Goal: Information Seeking & Learning: Learn about a topic

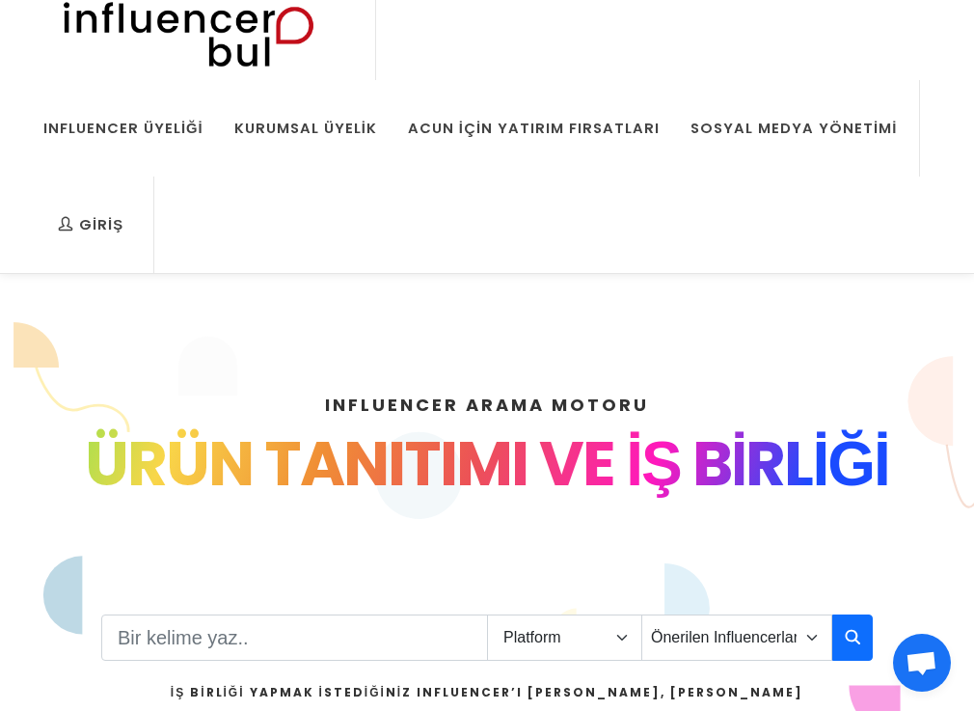
scroll to position [112, 0]
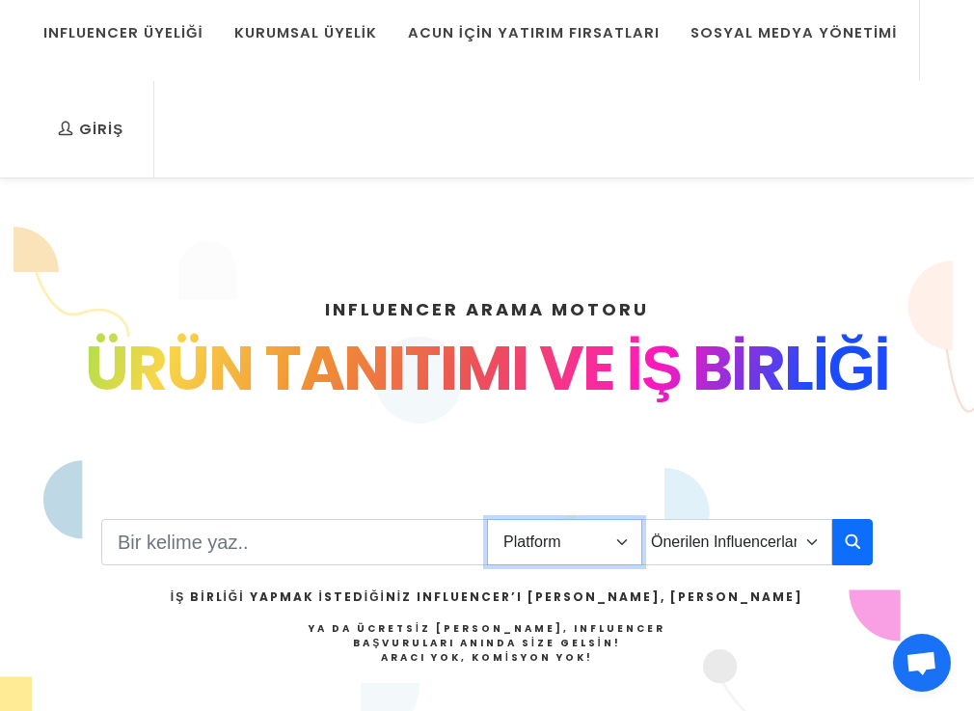
click at [577, 555] on select "Platform Instagram Facebook Youtube Tiktok Twitter Twitch" at bounding box center [564, 542] width 155 height 46
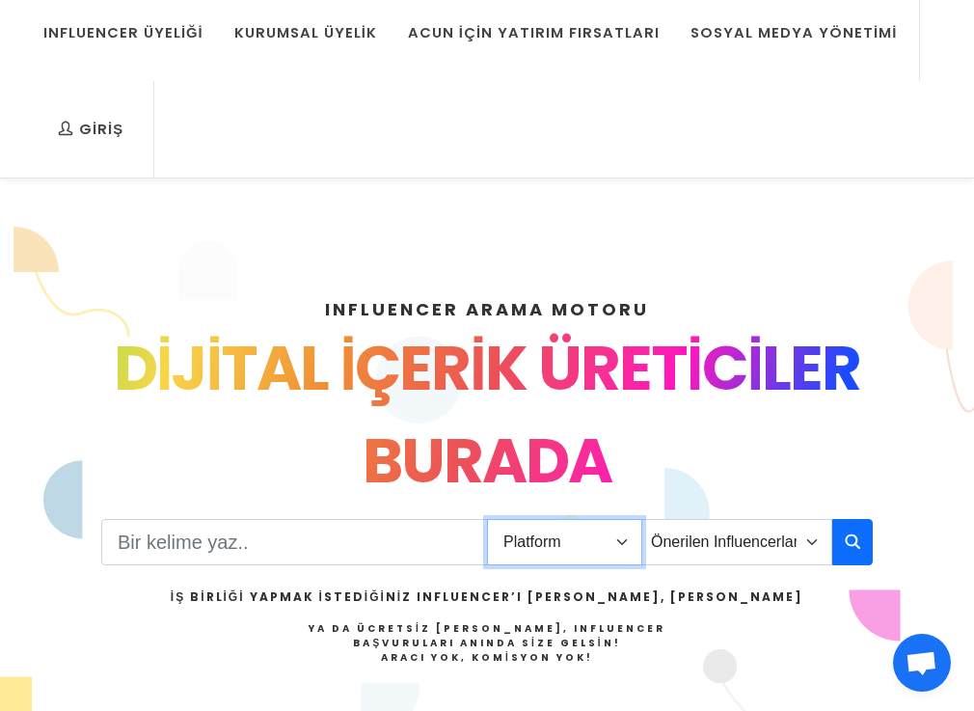
select select "1"
click at [487, 519] on select "Platform Instagram Facebook Youtube Tiktok Twitter Twitch" at bounding box center [564, 542] width 155 height 46
click at [361, 546] on input "Search" at bounding box center [294, 542] width 387 height 46
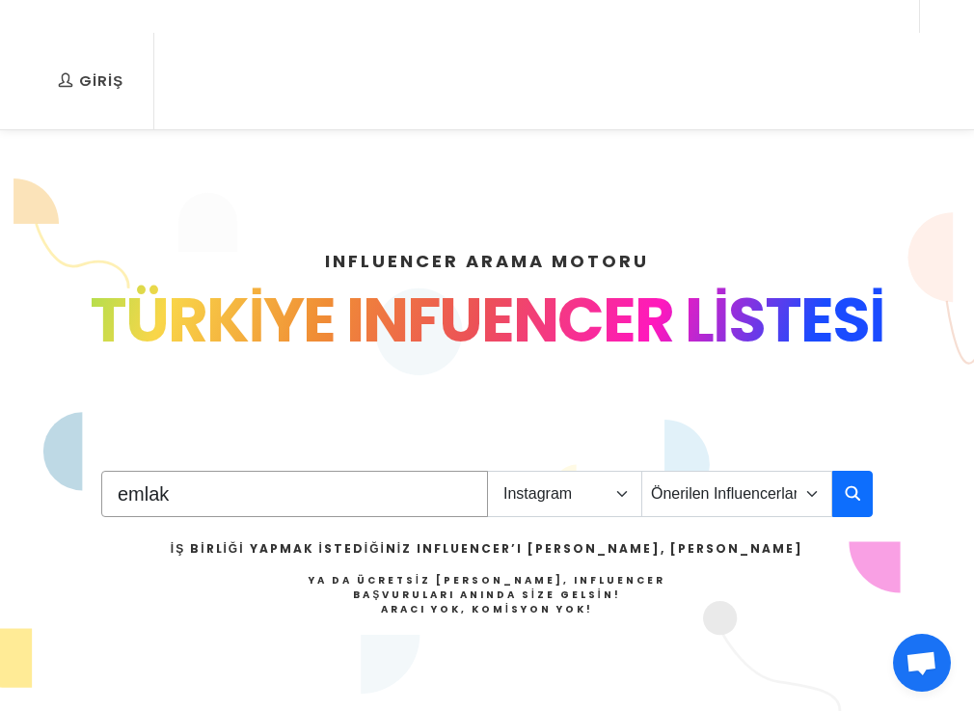
scroll to position [259, 0]
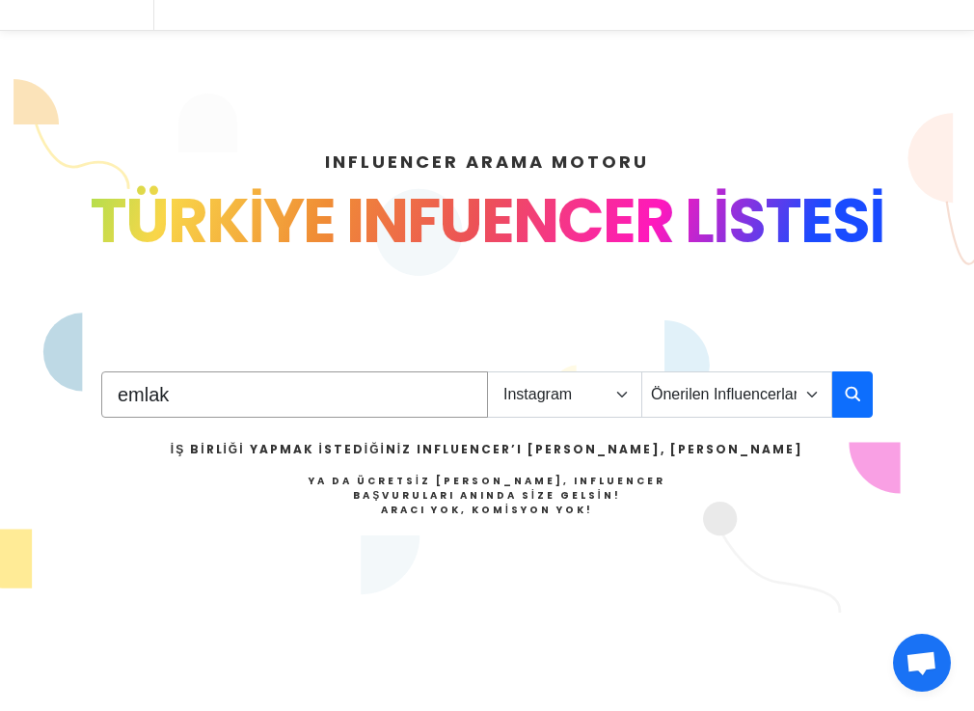
drag, startPoint x: 308, startPoint y: 397, endPoint x: -26, endPoint y: 390, distance: 333.6
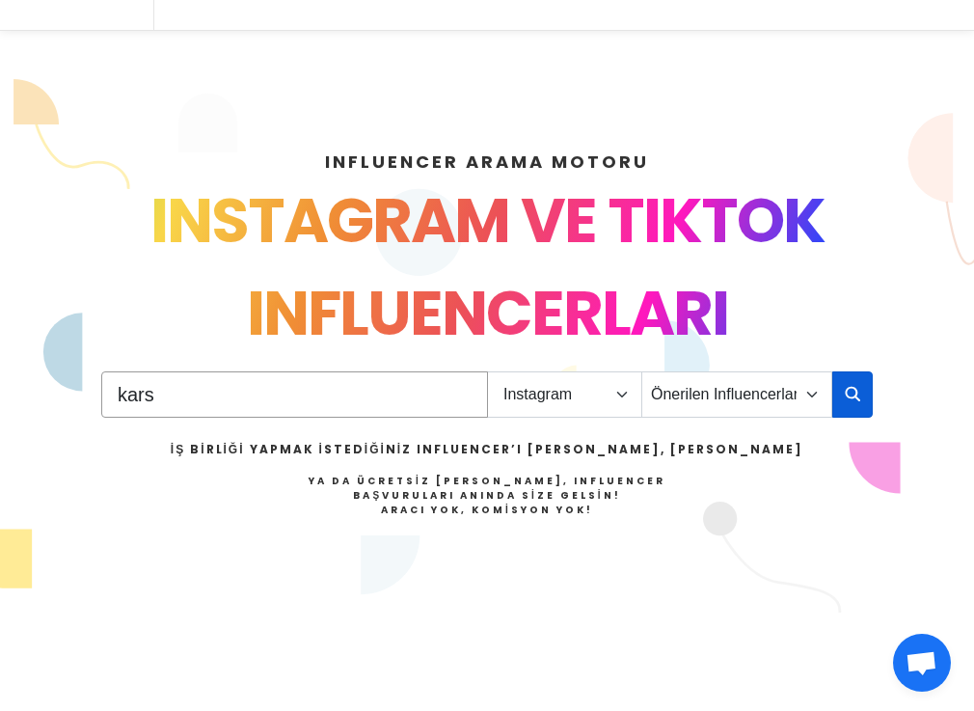
type input "kars"
click at [857, 391] on icon "button" at bounding box center [852, 393] width 15 height 23
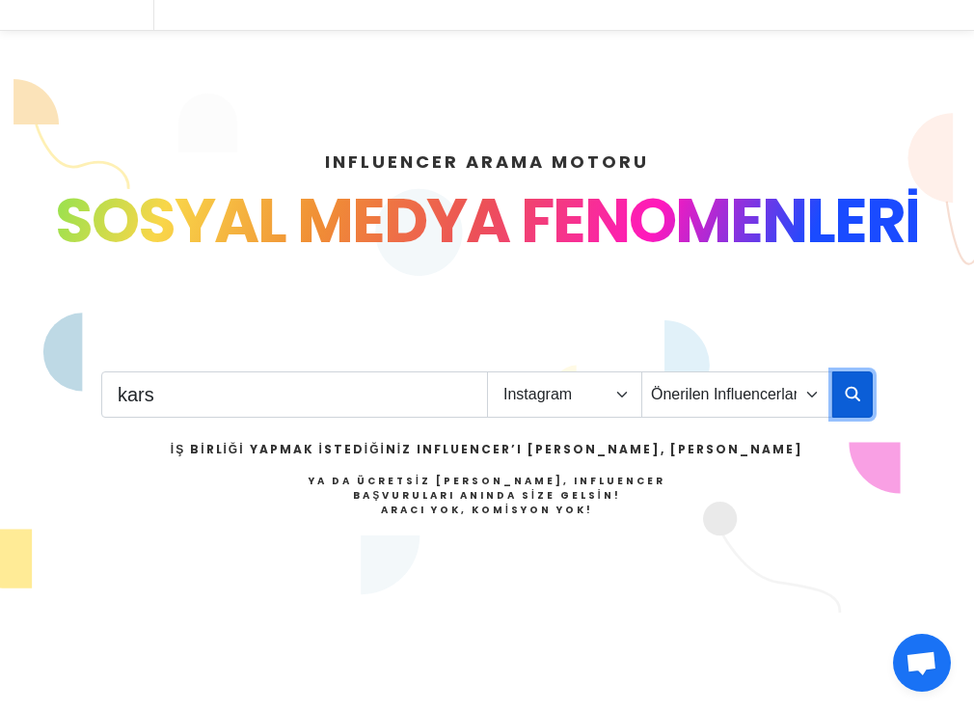
click at [837, 401] on button "button" at bounding box center [852, 394] width 40 height 46
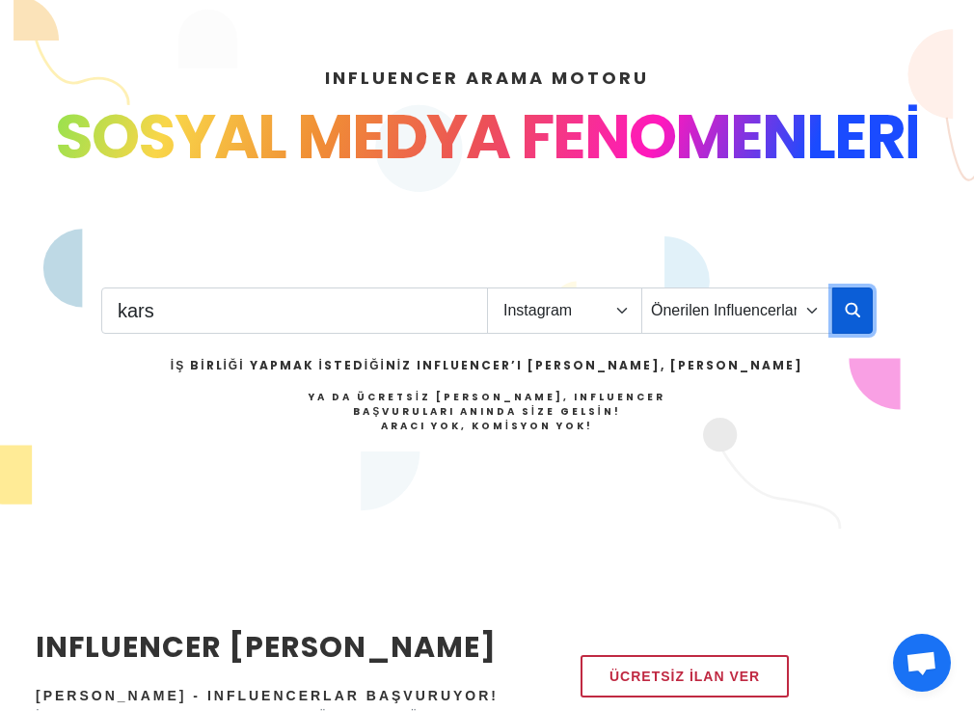
scroll to position [418, 0]
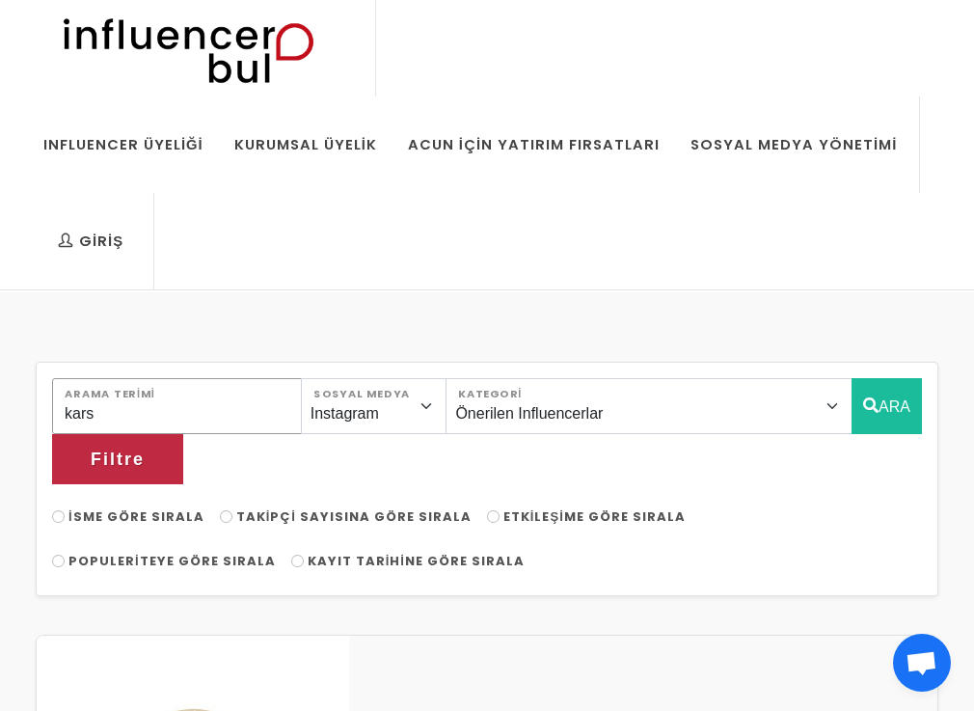
drag, startPoint x: 187, startPoint y: 417, endPoint x: -64, endPoint y: 408, distance: 250.9
type input "izmit"
click at [319, 507] on span "Takipçi Sayısına Göre Sırala" at bounding box center [353, 516] width 235 height 18
click at [232, 510] on input "Takipçi Sayısına Göre Sırala" at bounding box center [226, 516] width 13 height 13
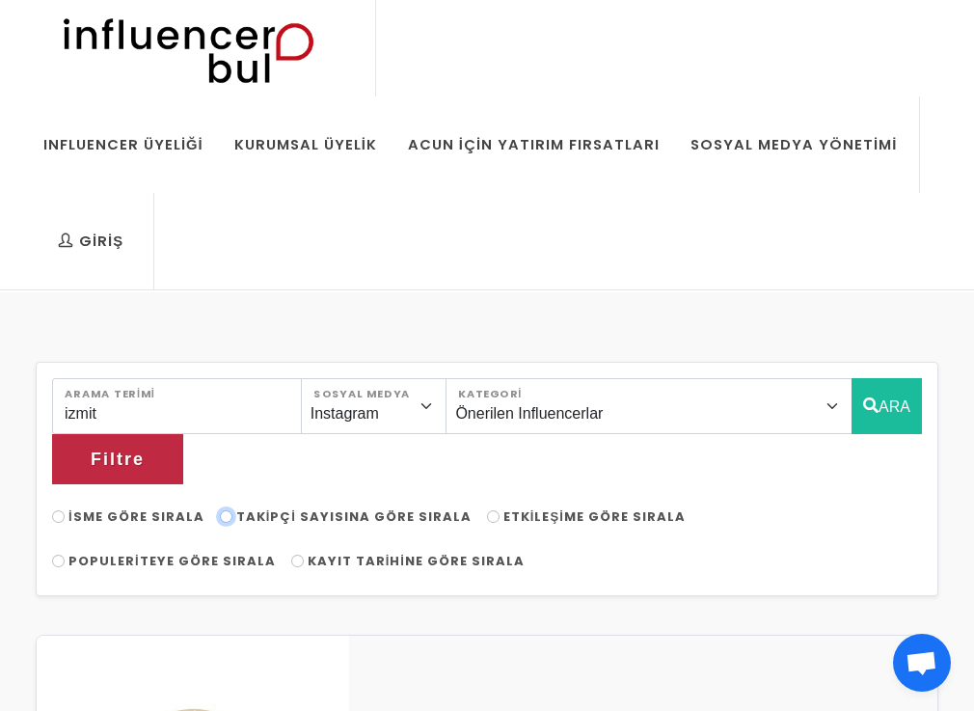
radio input "true"
click at [183, 434] on icon "button" at bounding box center [162, 459] width 42 height 50
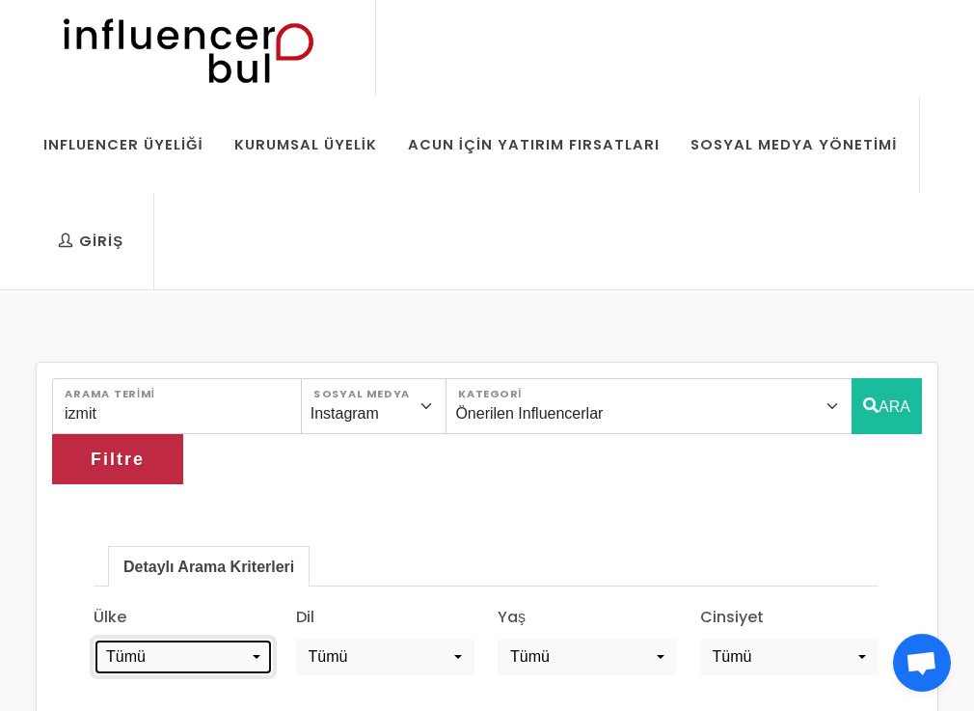
click at [196, 645] on div "Tümü" at bounding box center [177, 656] width 142 height 23
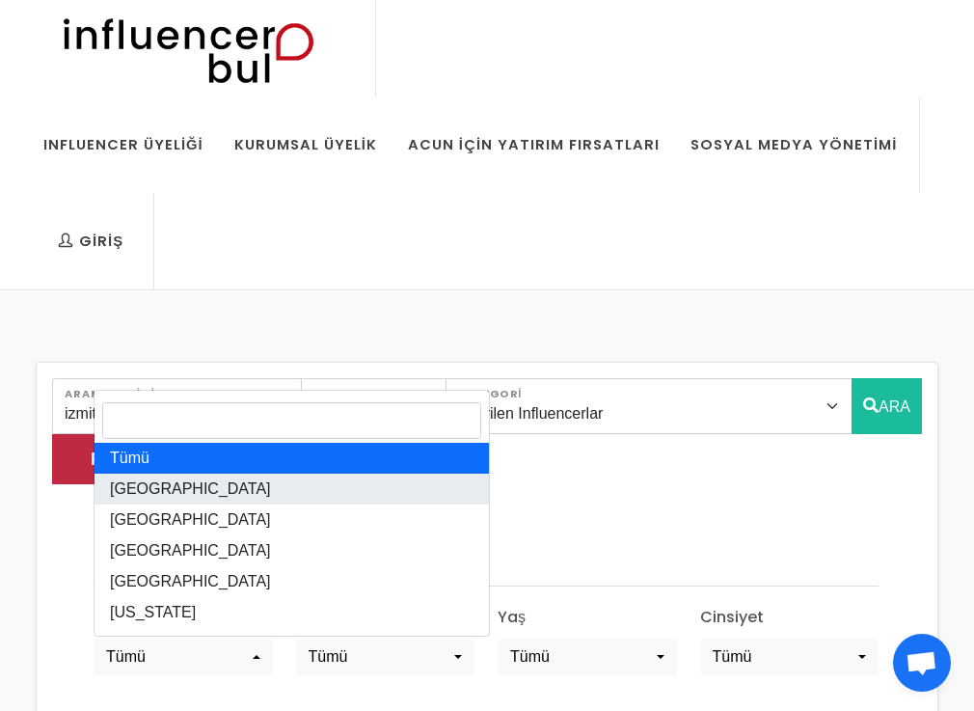
click at [162, 473] on link "Türkiye" at bounding box center [291, 488] width 394 height 31
select select "türkiye"
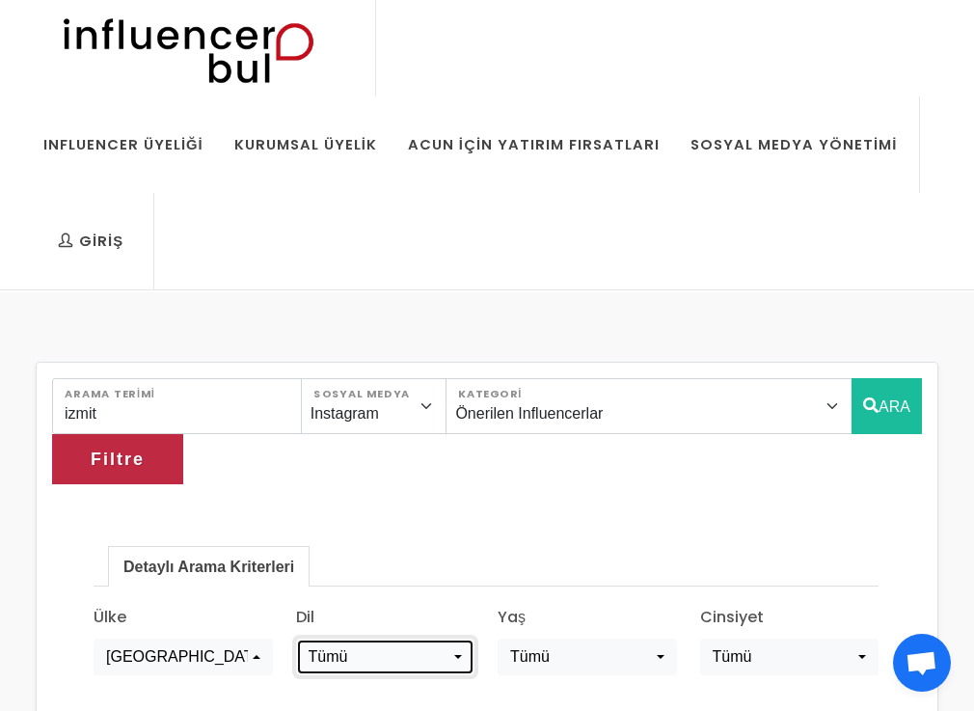
click at [341, 645] on div "Tümü" at bounding box center [380, 656] width 142 height 23
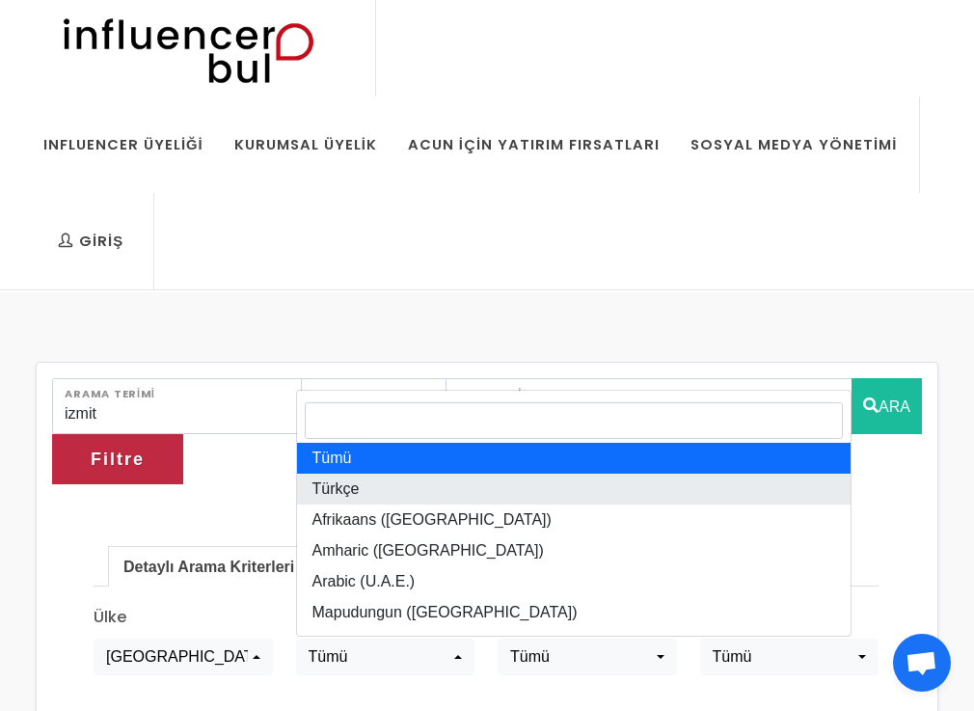
click at [353, 477] on span "Türkçe" at bounding box center [335, 488] width 47 height 23
select select "tr-TR"
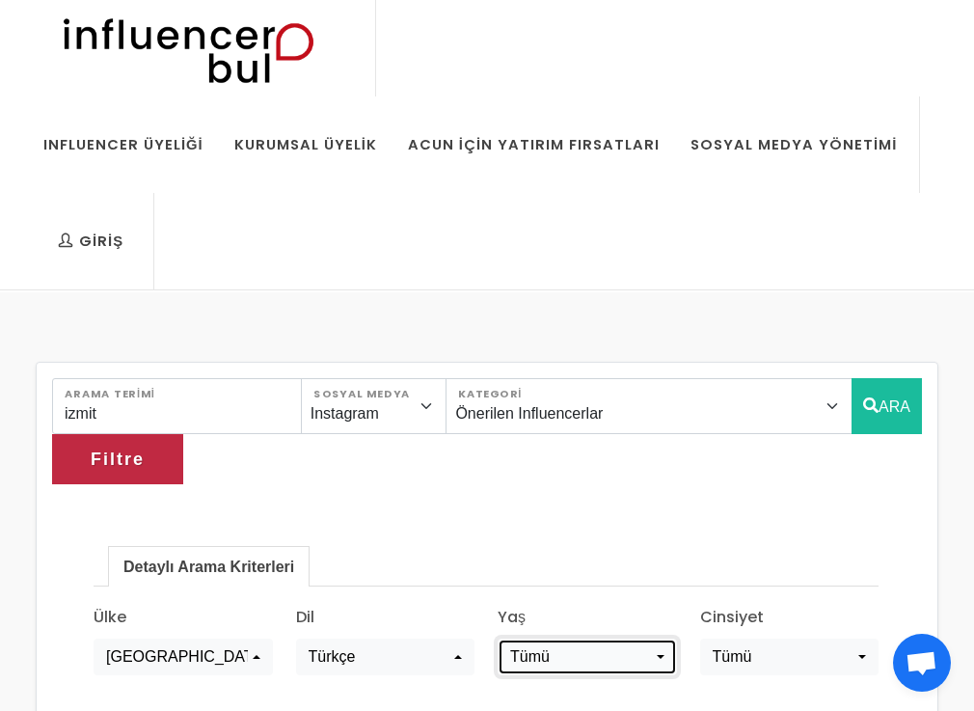
click at [576, 645] on div "Tümü" at bounding box center [581, 656] width 142 height 23
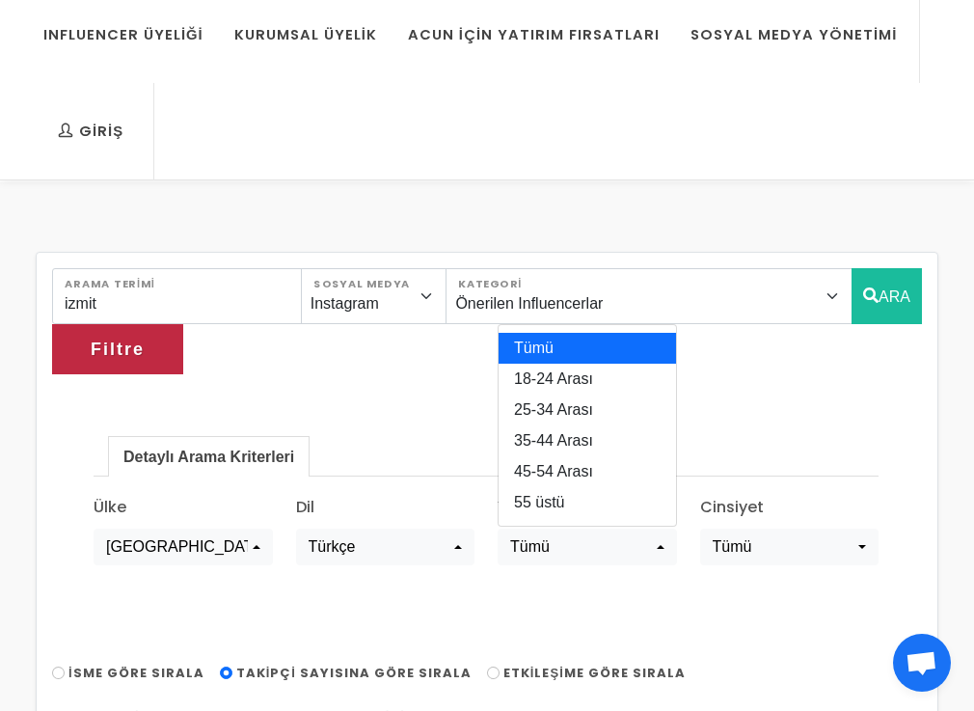
click at [563, 333] on link "Tümü" at bounding box center [586, 348] width 177 height 31
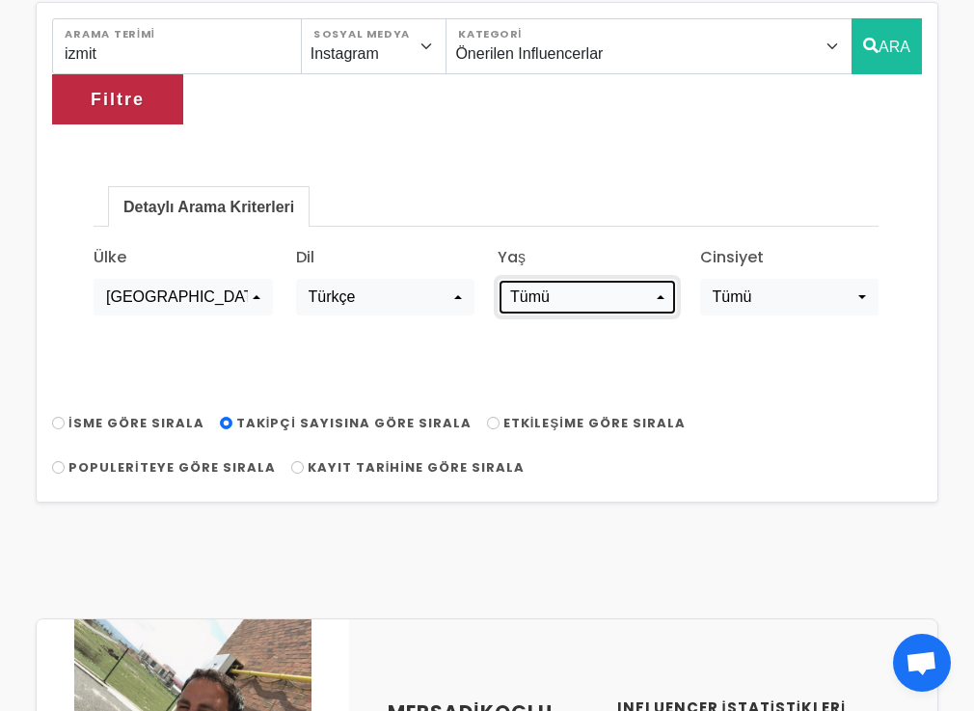
scroll to position [310, 0]
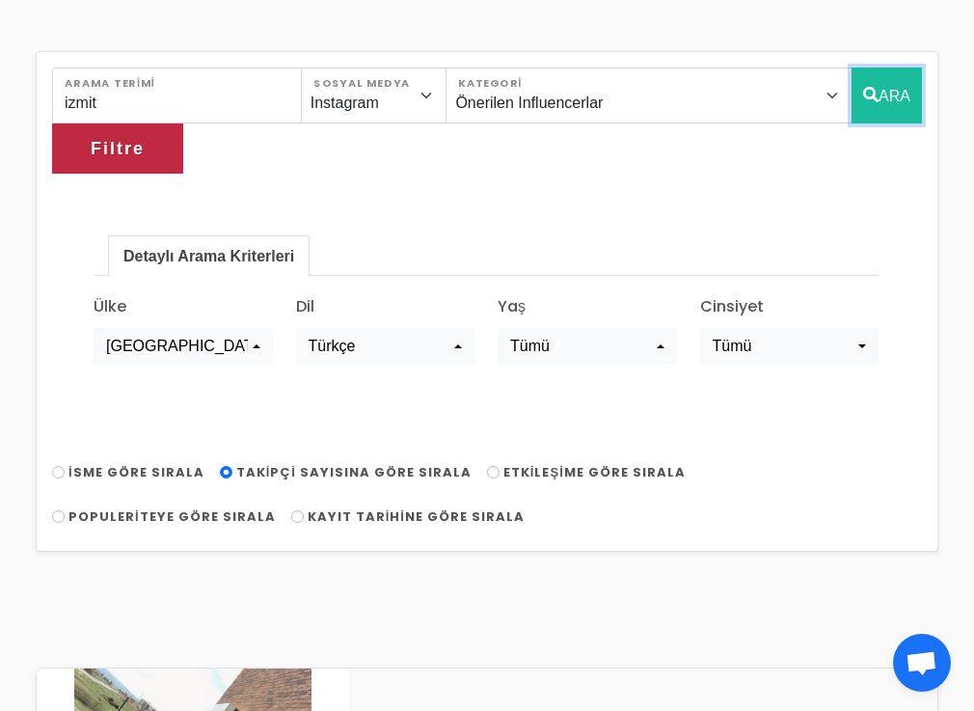
click at [851, 115] on button "ARA" at bounding box center [886, 95] width 70 height 56
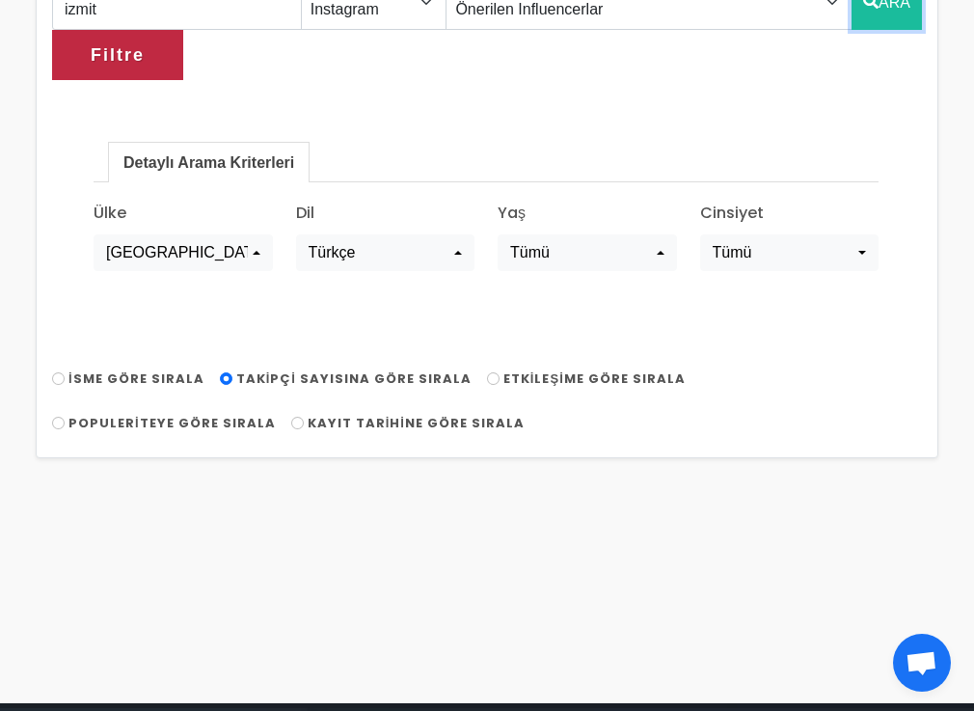
scroll to position [0, 0]
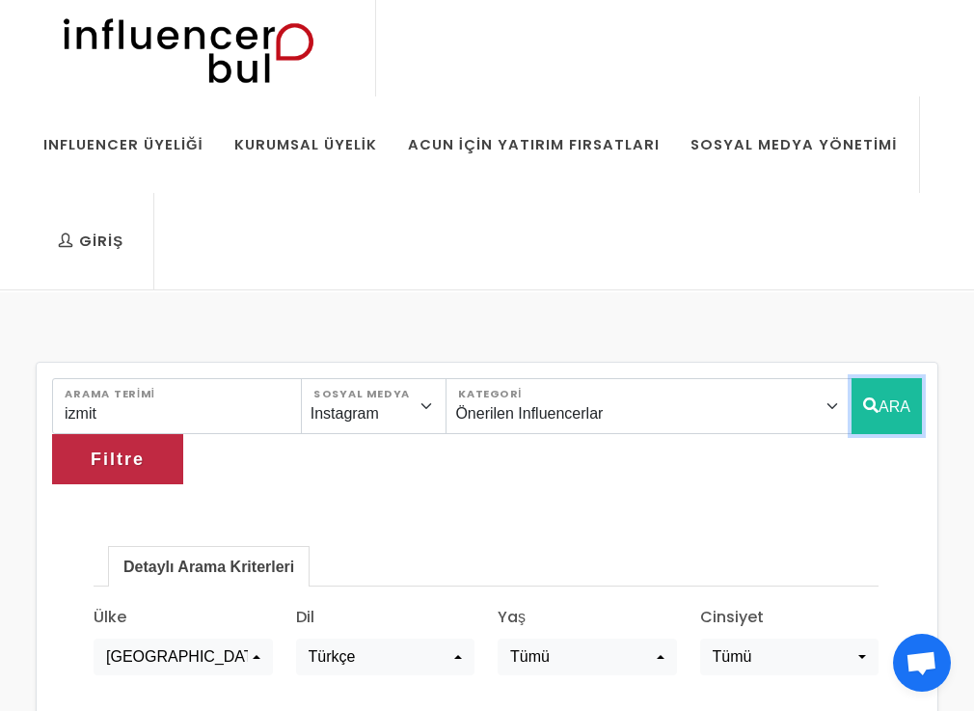
click at [851, 399] on button "ARA" at bounding box center [886, 406] width 70 height 56
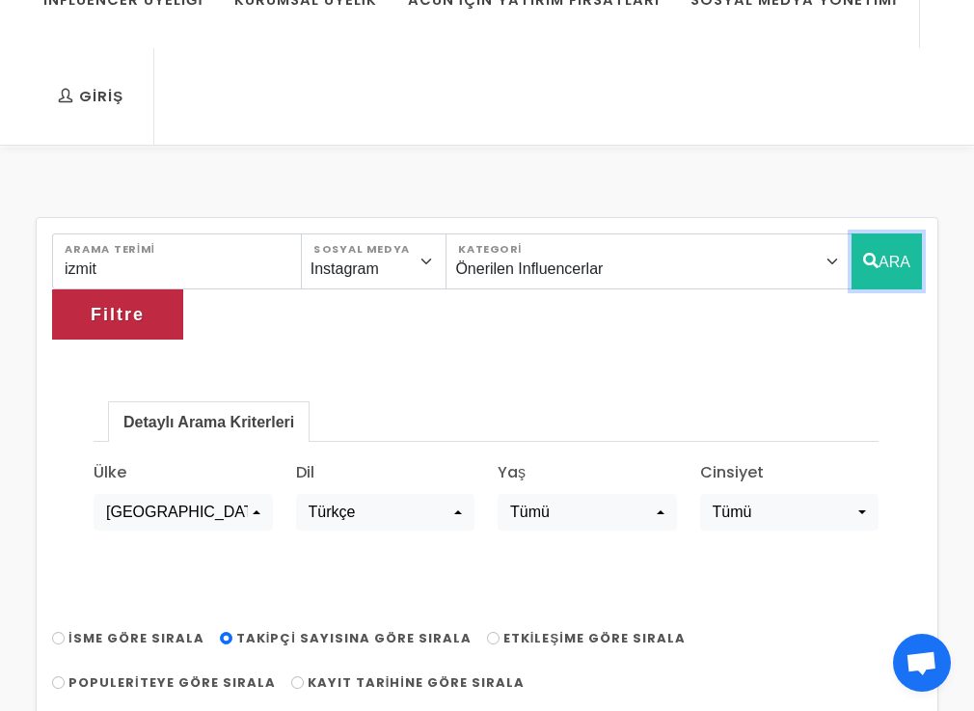
scroll to position [259, 0]
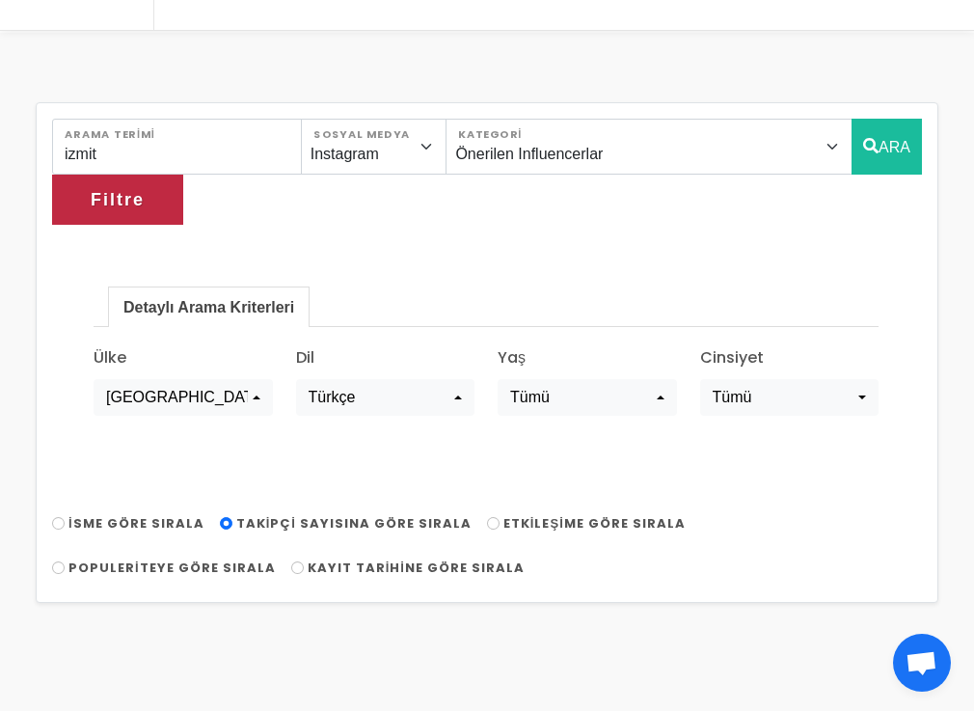
click at [51, 474] on div "izmit Arama Terimi Instagram Facebook Youtube Tiktok Twitter Twitch Sosyal Medy…" at bounding box center [487, 352] width 902 height 500
click at [61, 517] on input "İsme Göre Sırala" at bounding box center [58, 523] width 13 height 13
radio input "true"
click at [851, 145] on button "ARA" at bounding box center [886, 147] width 70 height 56
click at [183, 175] on button "Filtre" at bounding box center [117, 200] width 131 height 50
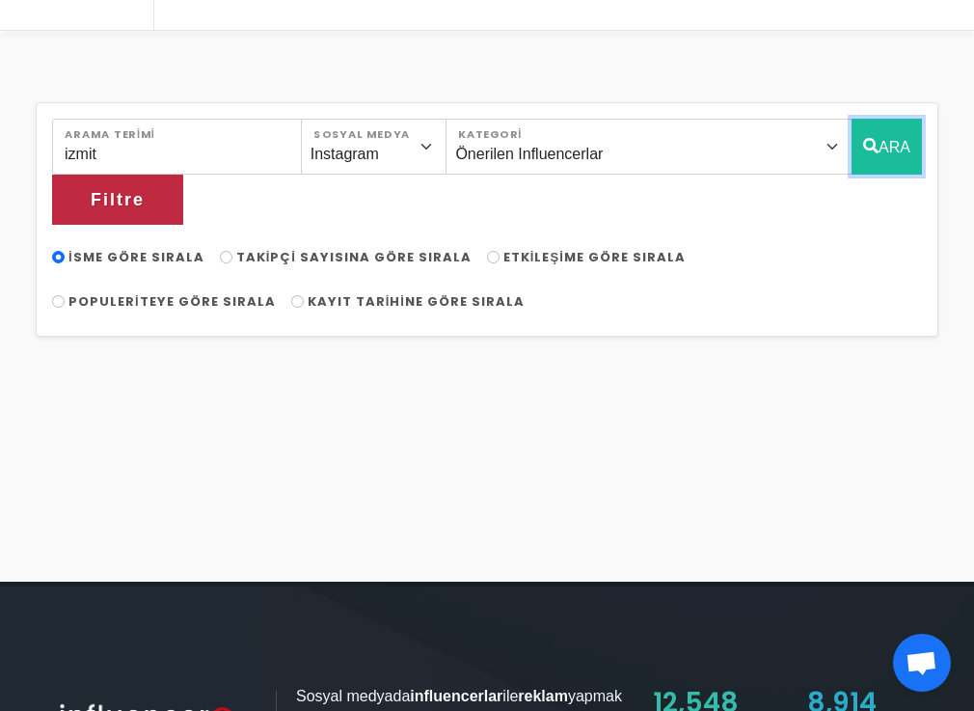
click at [863, 150] on icon "button" at bounding box center [870, 145] width 15 height 23
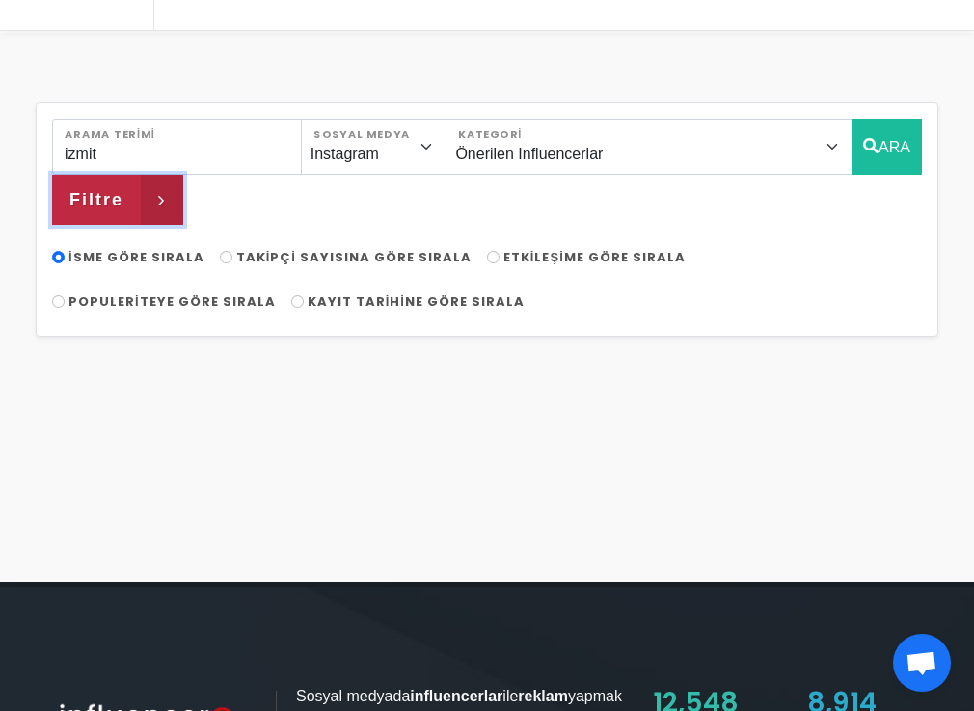
click at [183, 175] on icon "button" at bounding box center [162, 200] width 42 height 50
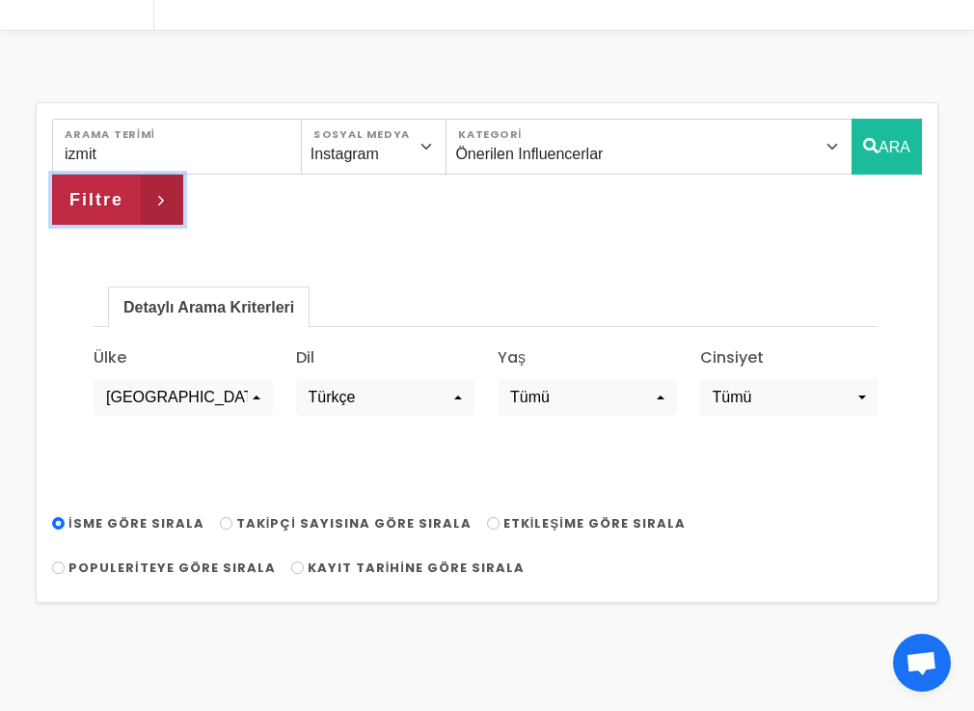
click at [183, 175] on icon "button" at bounding box center [162, 200] width 42 height 50
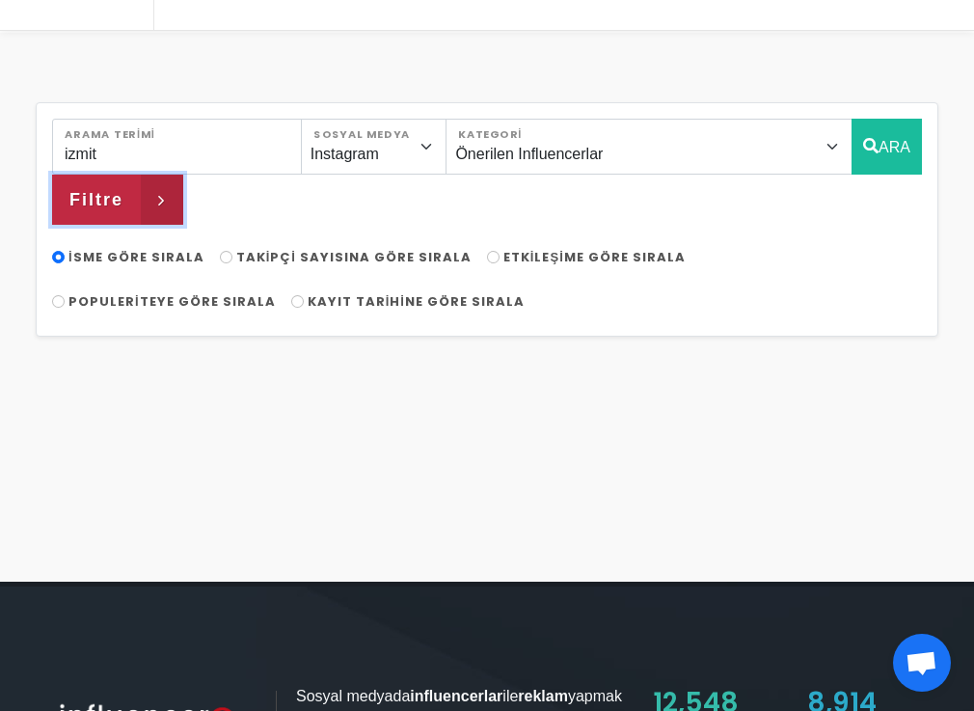
click at [123, 183] on span "Filtre" at bounding box center [96, 199] width 54 height 33
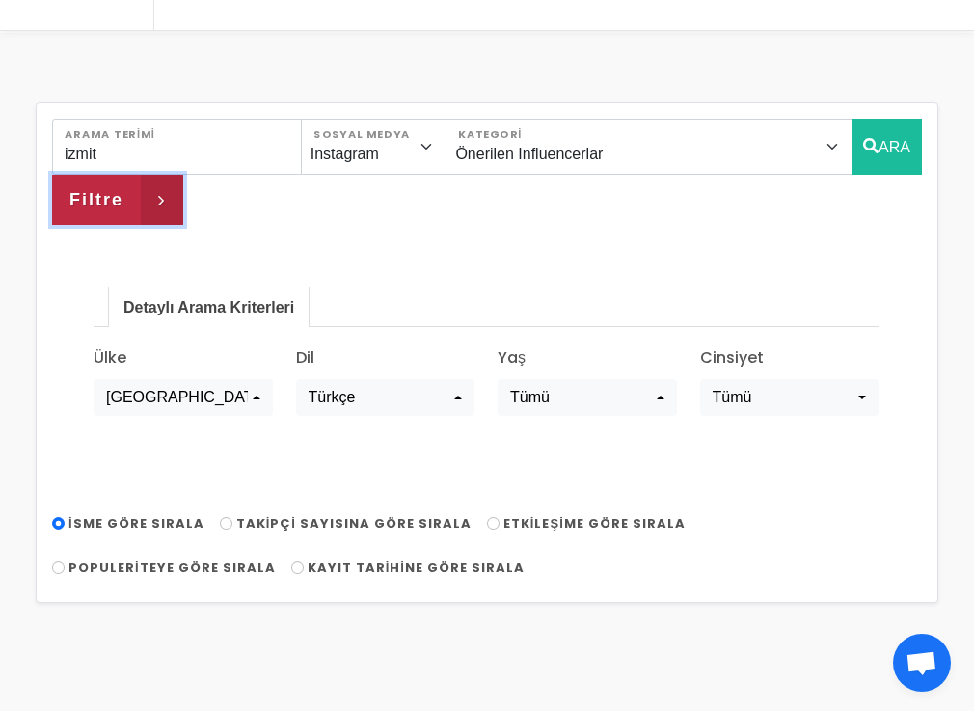
click at [123, 183] on span "Filtre" at bounding box center [96, 199] width 54 height 33
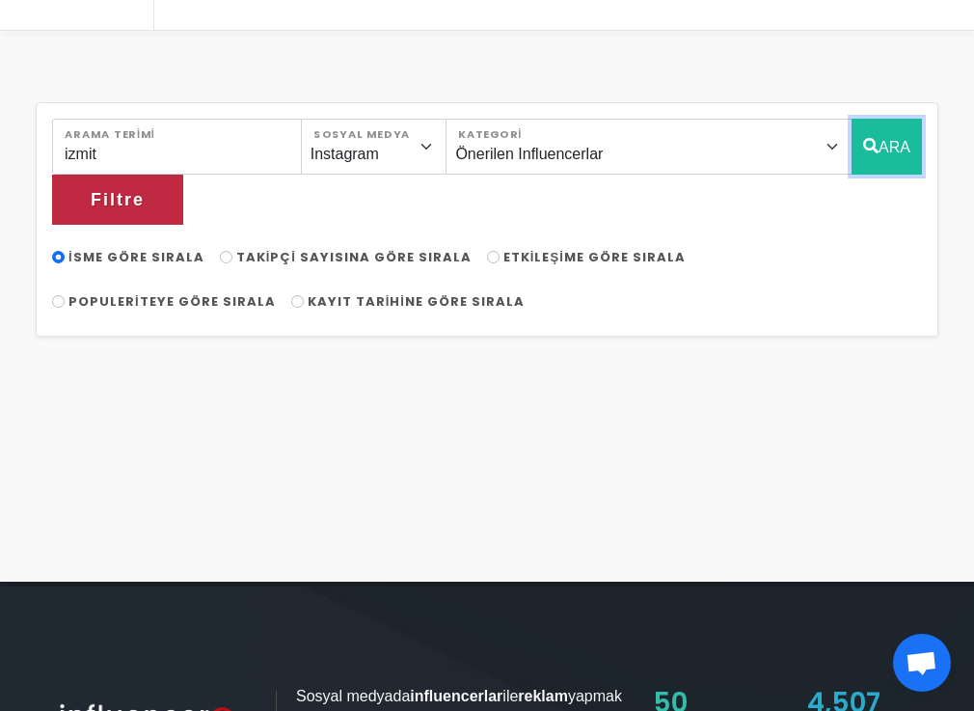
click at [851, 142] on button "ARA" at bounding box center [886, 147] width 70 height 56
click at [851, 144] on button "ARA" at bounding box center [886, 147] width 70 height 56
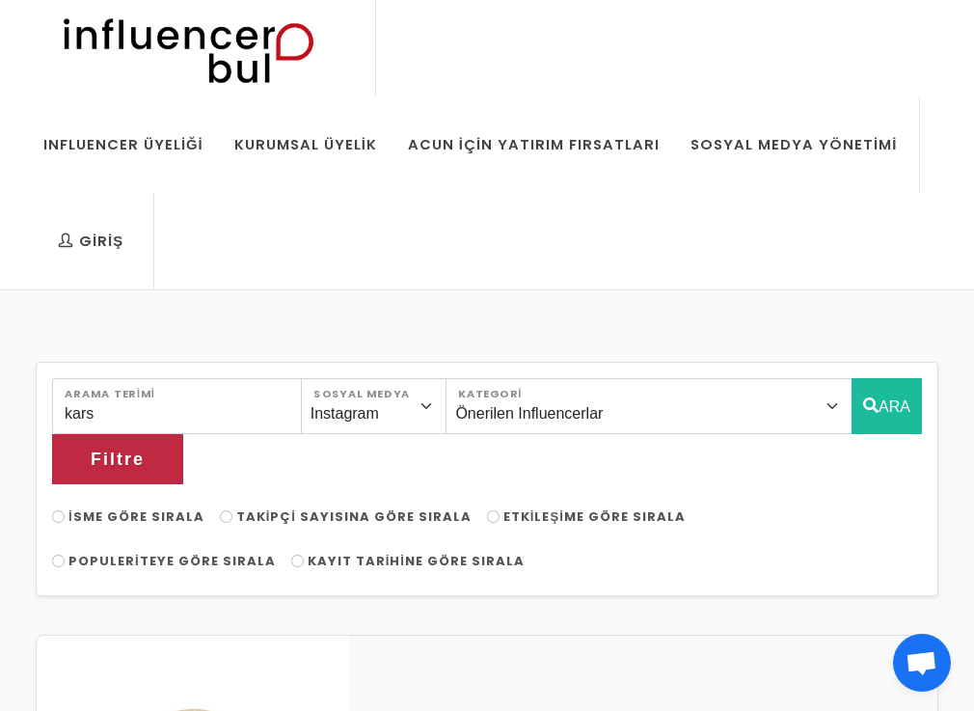
click at [0, 0] on img at bounding box center [0, 0] width 0 height 0
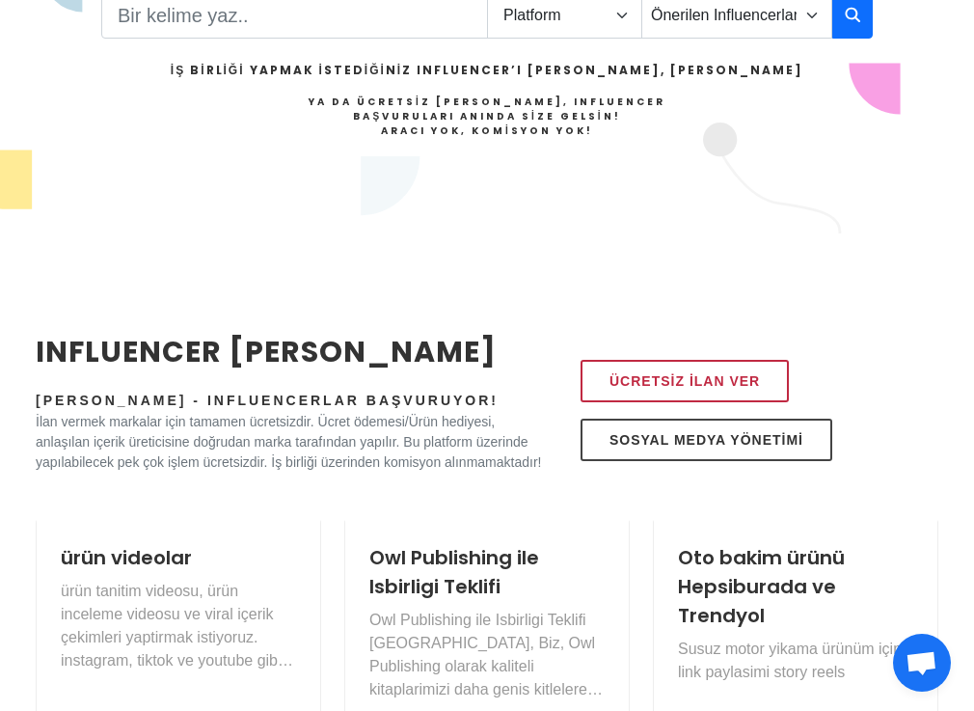
scroll to position [731, 0]
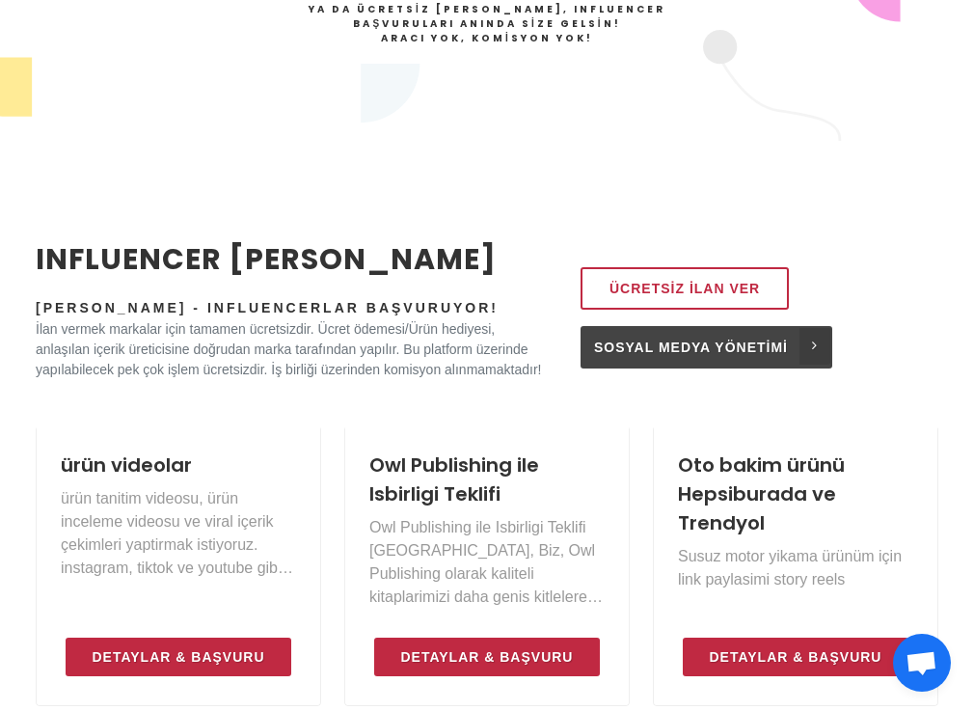
click at [683, 359] on span "Sosyal Medya Yönetimi" at bounding box center [691, 347] width 194 height 23
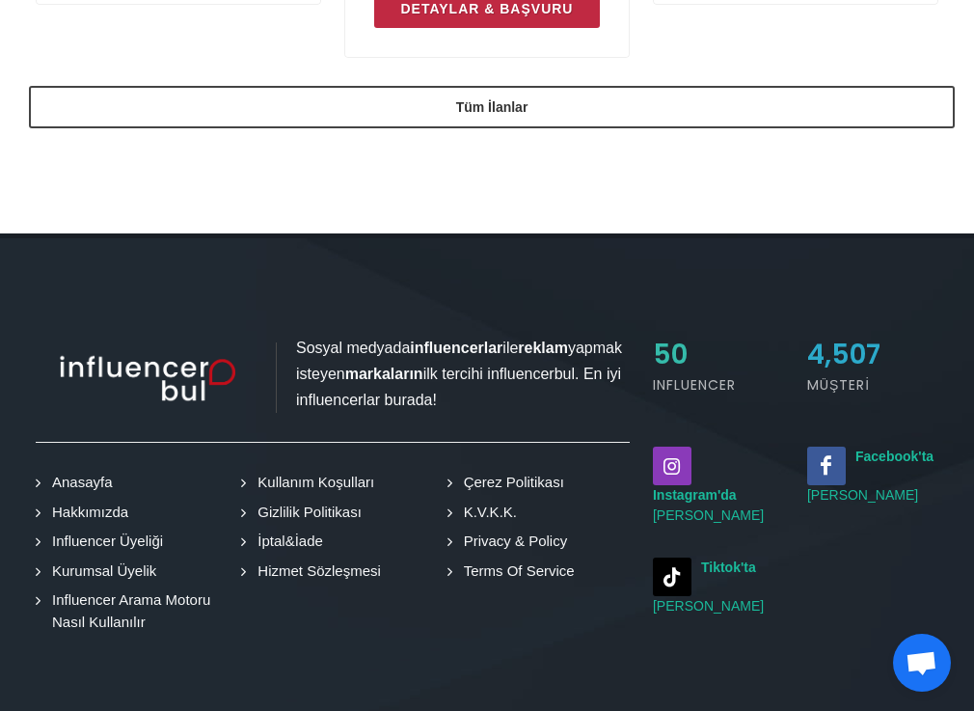
scroll to position [1962, 0]
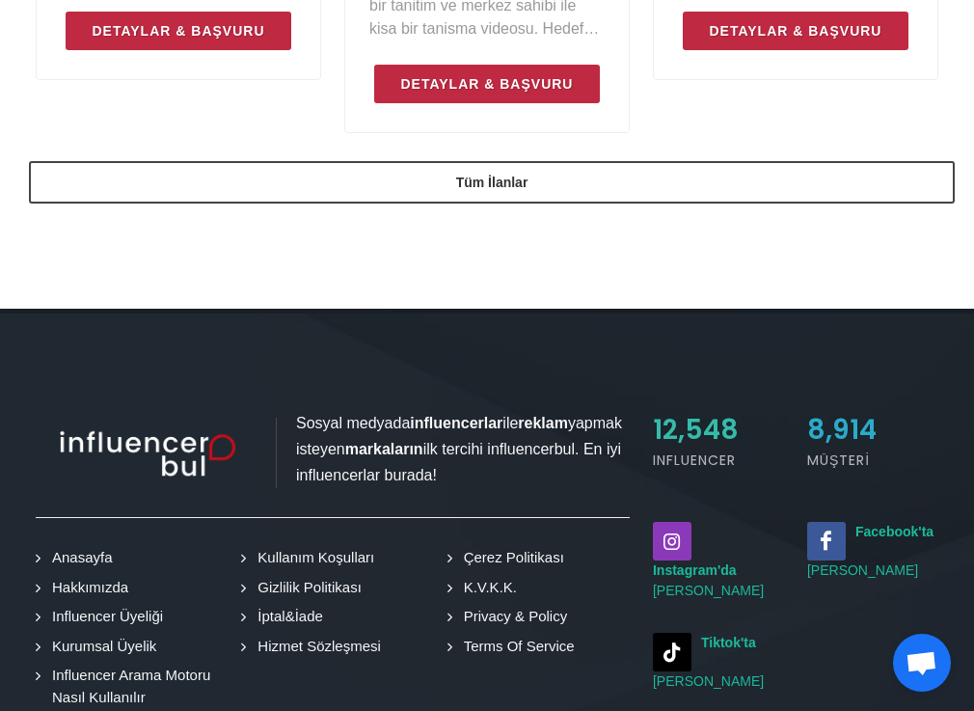
click at [688, 436] on span "12,548" at bounding box center [696, 430] width 86 height 38
click at [74, 580] on link "Hakkımızda" at bounding box center [85, 588] width 91 height 22
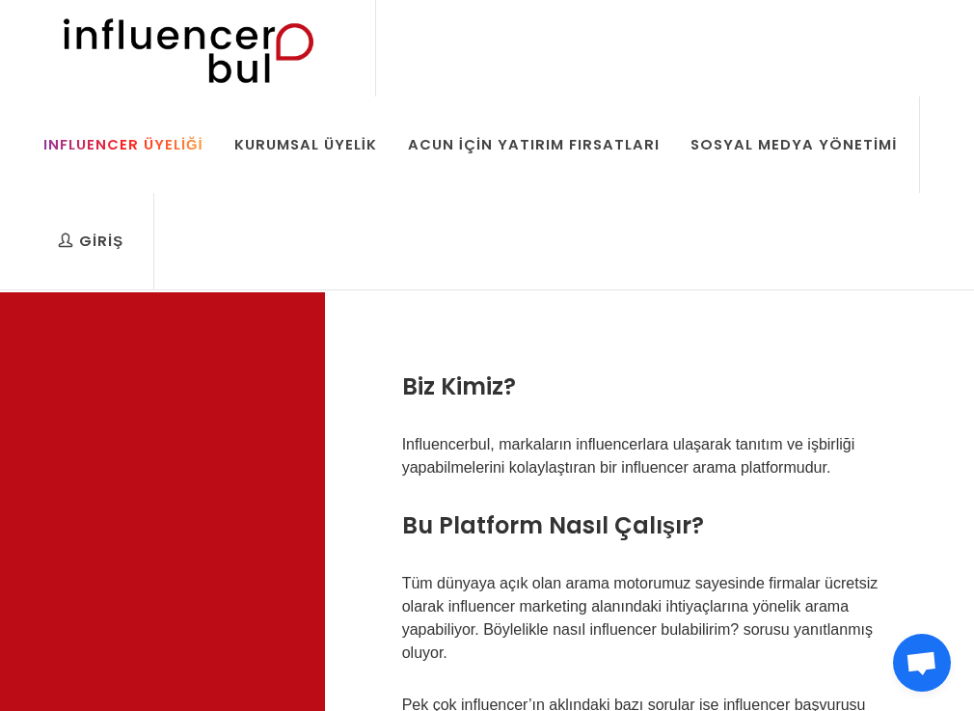
click at [121, 147] on div "Influencer Üyeliği" at bounding box center [123, 144] width 160 height 21
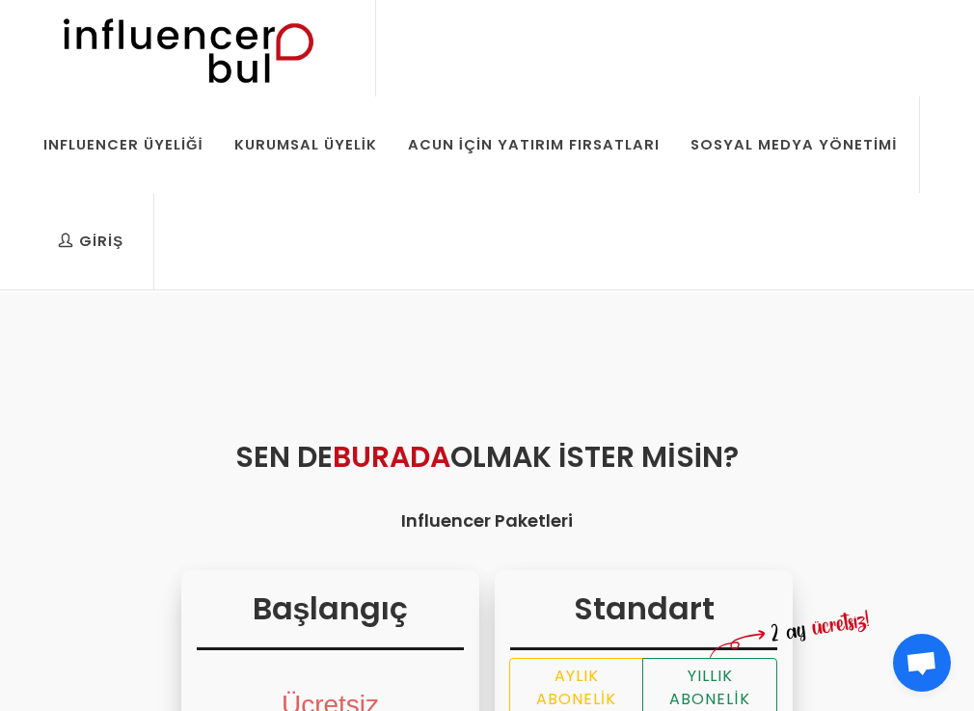
click at [0, 0] on img at bounding box center [0, 0] width 0 height 0
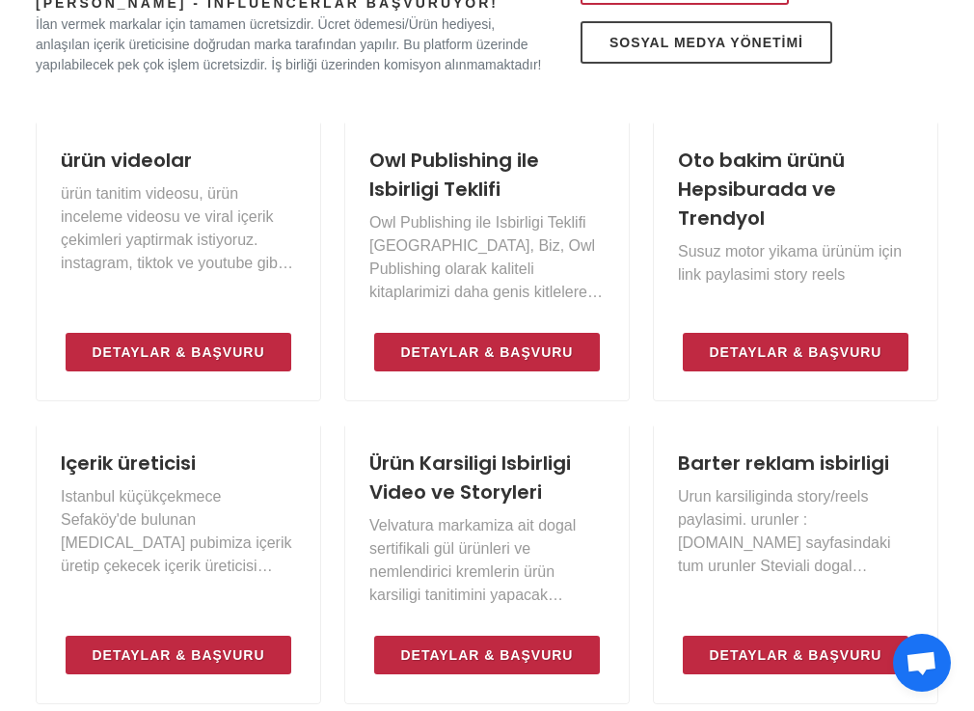
scroll to position [1429, 0]
